Goal: Task Accomplishment & Management: Manage account settings

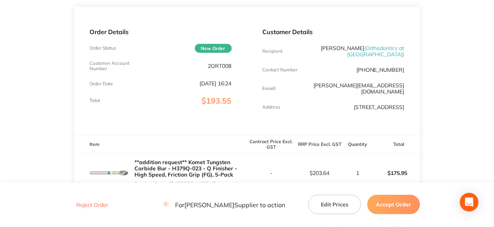
scroll to position [96, 0]
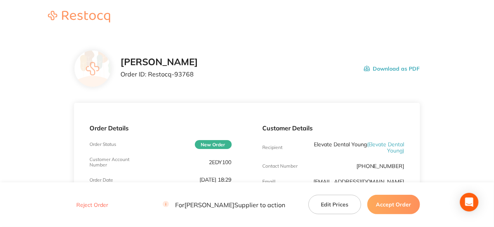
click at [387, 212] on button "Accept Order" at bounding box center [393, 204] width 53 height 19
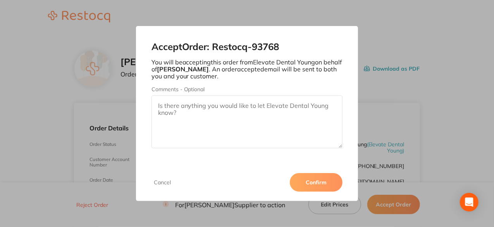
click at [312, 181] on button "Confirm" at bounding box center [316, 182] width 53 height 19
